Goal: Task Accomplishment & Management: Use online tool/utility

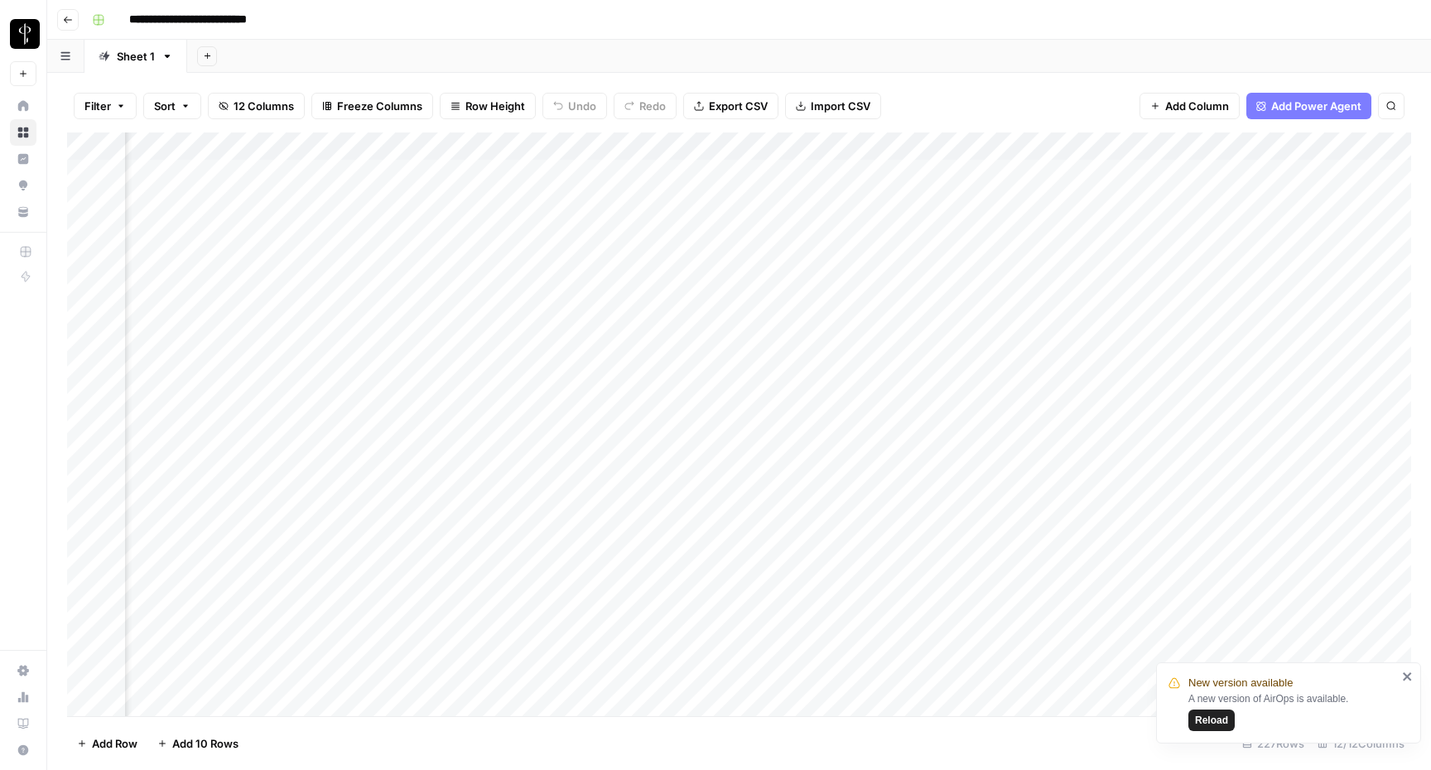
scroll to position [0, 292]
click at [1162, 280] on div "Add Column" at bounding box center [739, 424] width 1344 height 584
click at [1154, 396] on div "Add Column" at bounding box center [739, 424] width 1344 height 584
click at [1158, 398] on div "Add Column" at bounding box center [739, 424] width 1344 height 584
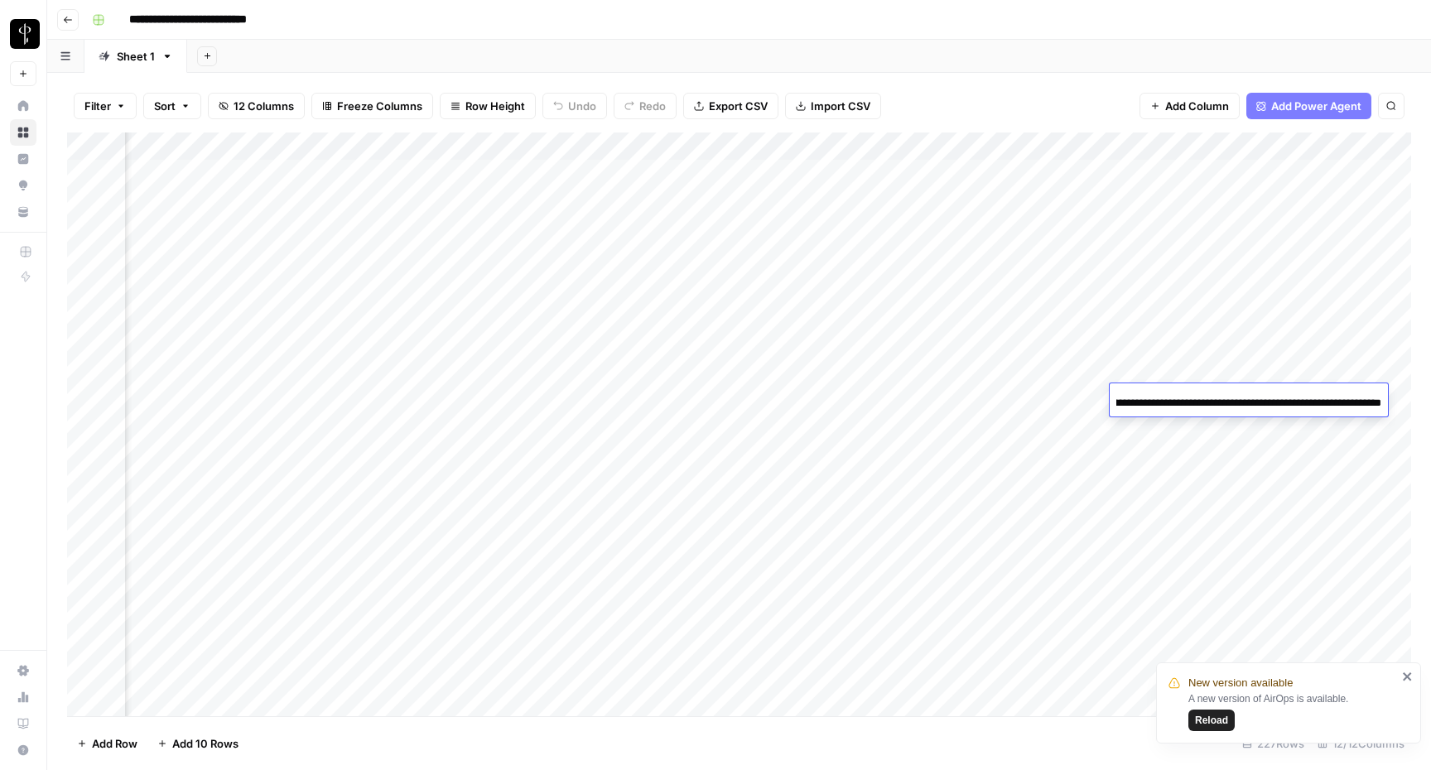
click at [1223, 400] on input "**********" at bounding box center [1248, 403] width 265 height 20
click at [1160, 594] on div "Add Column" at bounding box center [739, 424] width 1344 height 584
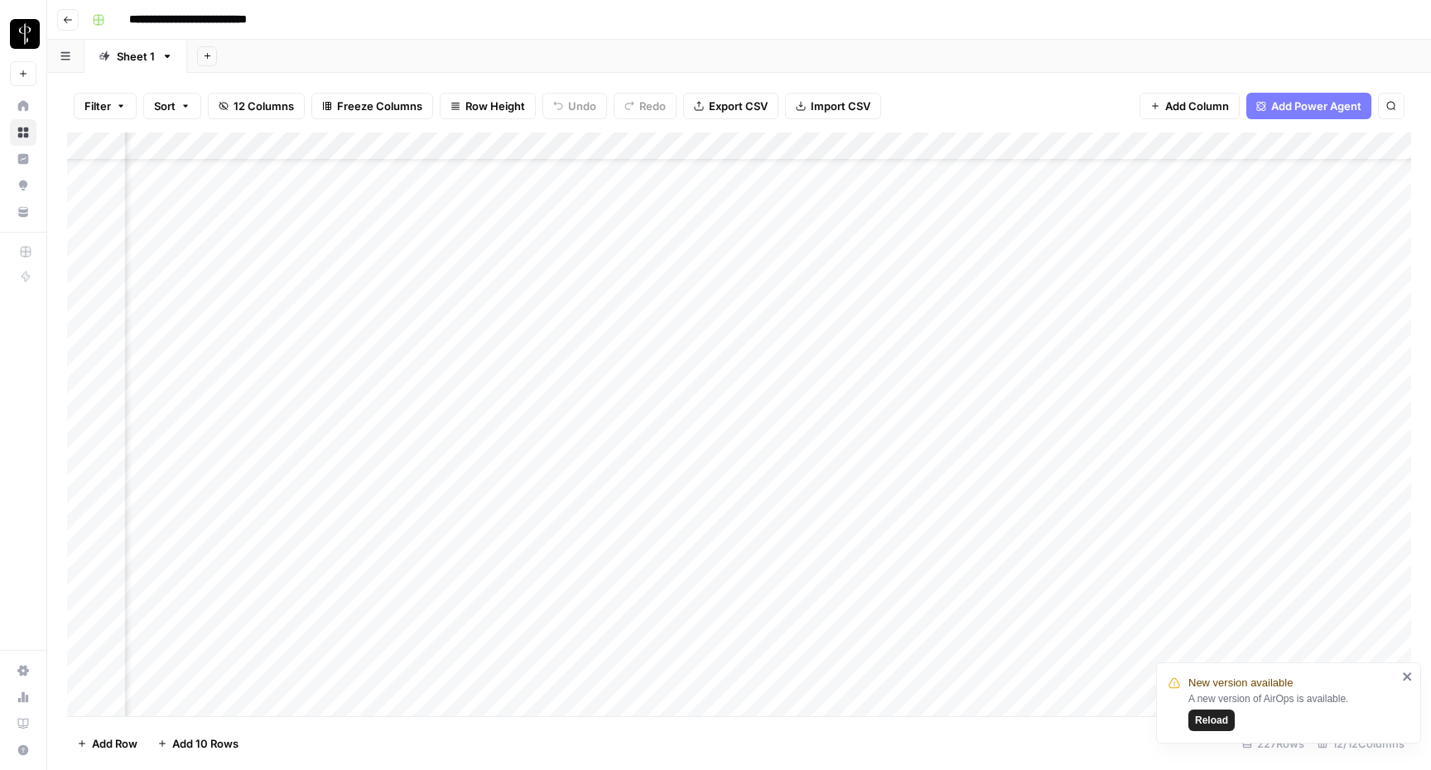
click at [1160, 593] on div "Add Column" at bounding box center [739, 424] width 1344 height 584
click at [1182, 594] on input "**********" at bounding box center [1248, 594] width 265 height 20
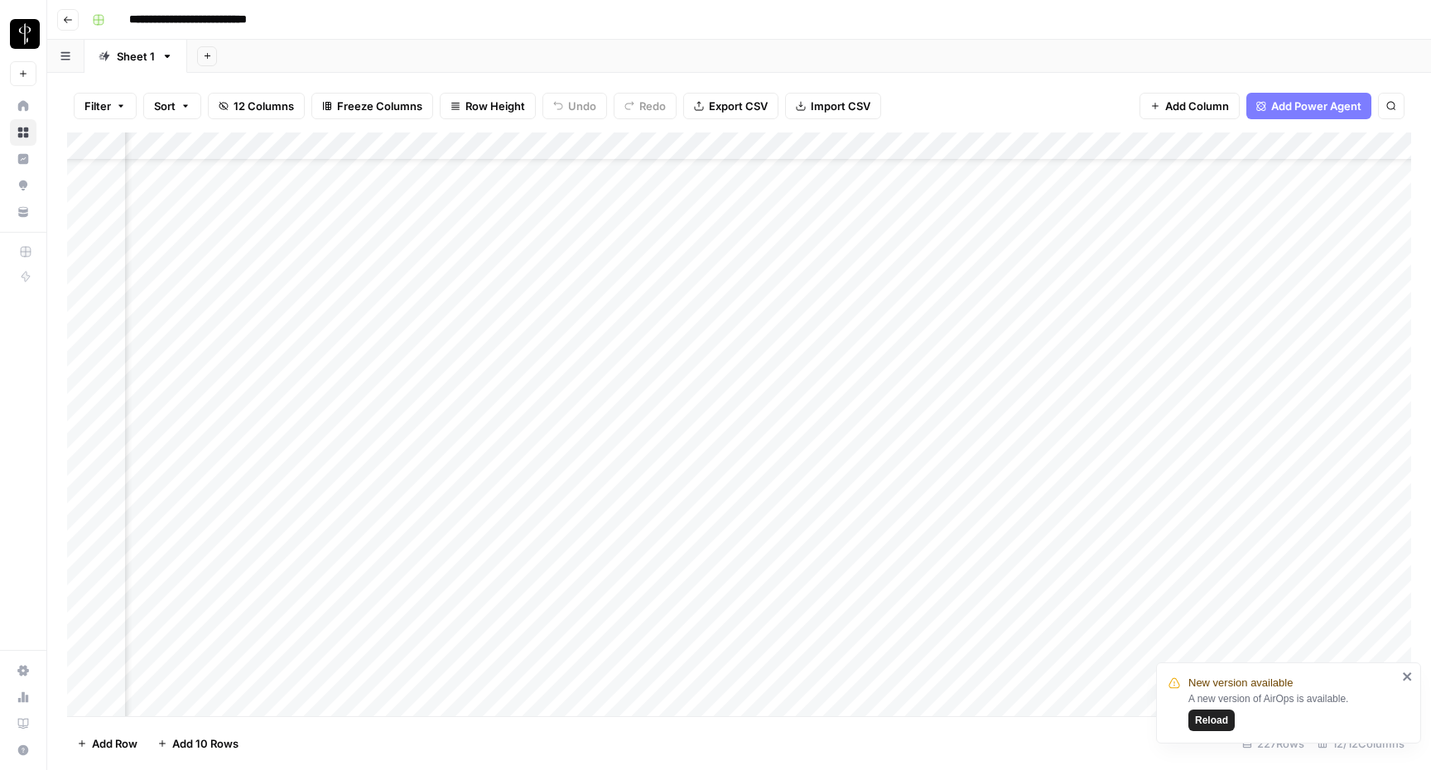
click at [1040, 613] on div "Add Column" at bounding box center [739, 424] width 1344 height 584
click at [1238, 590] on div "Add Column" at bounding box center [739, 424] width 1344 height 584
click at [1235, 600] on div "Add Column" at bounding box center [739, 424] width 1344 height 584
